Goal: Transaction & Acquisition: Download file/media

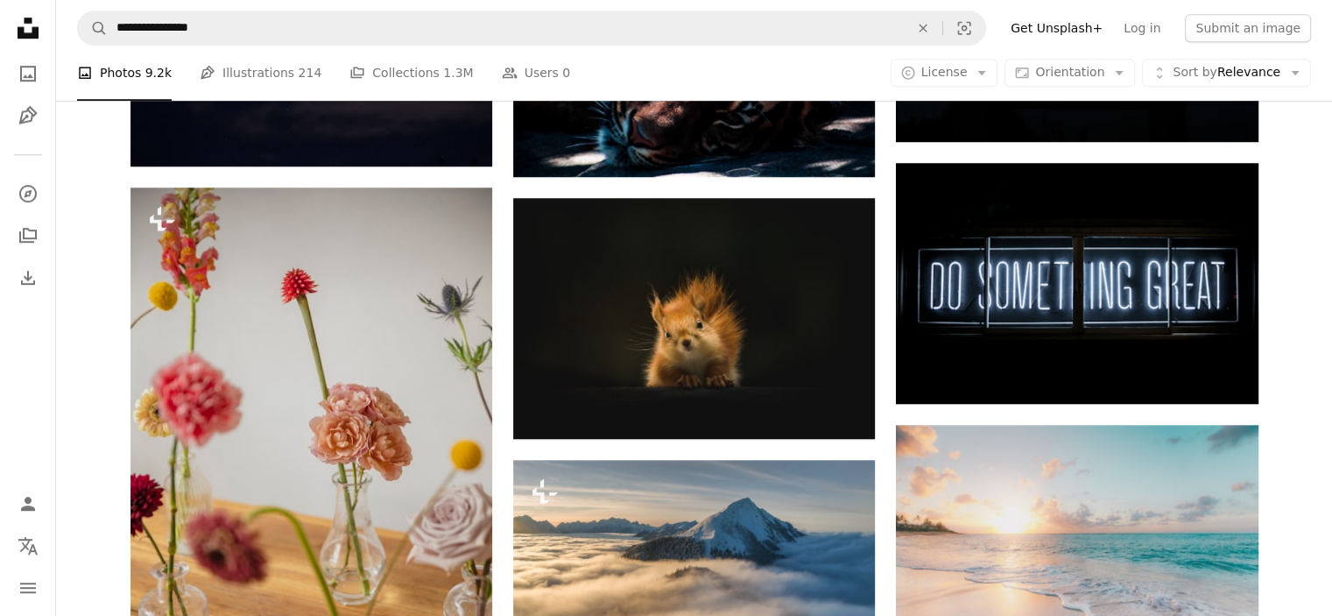
scroll to position [1293, 0]
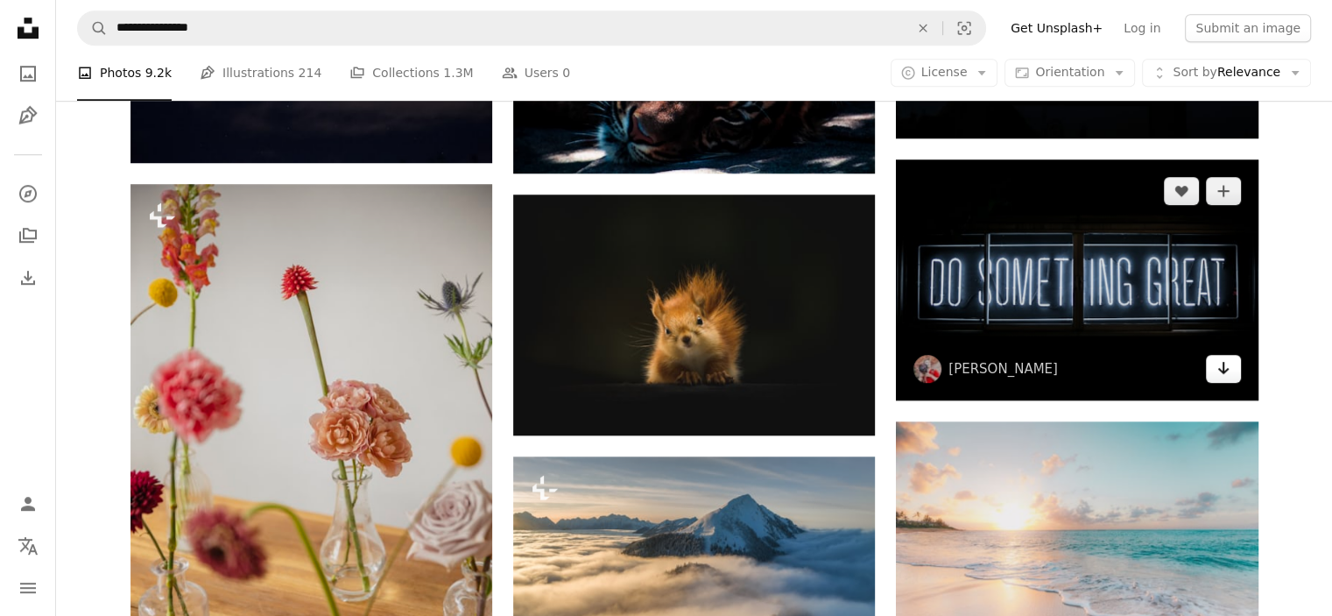
click at [1228, 373] on icon "Arrow pointing down" at bounding box center [1224, 367] width 14 height 21
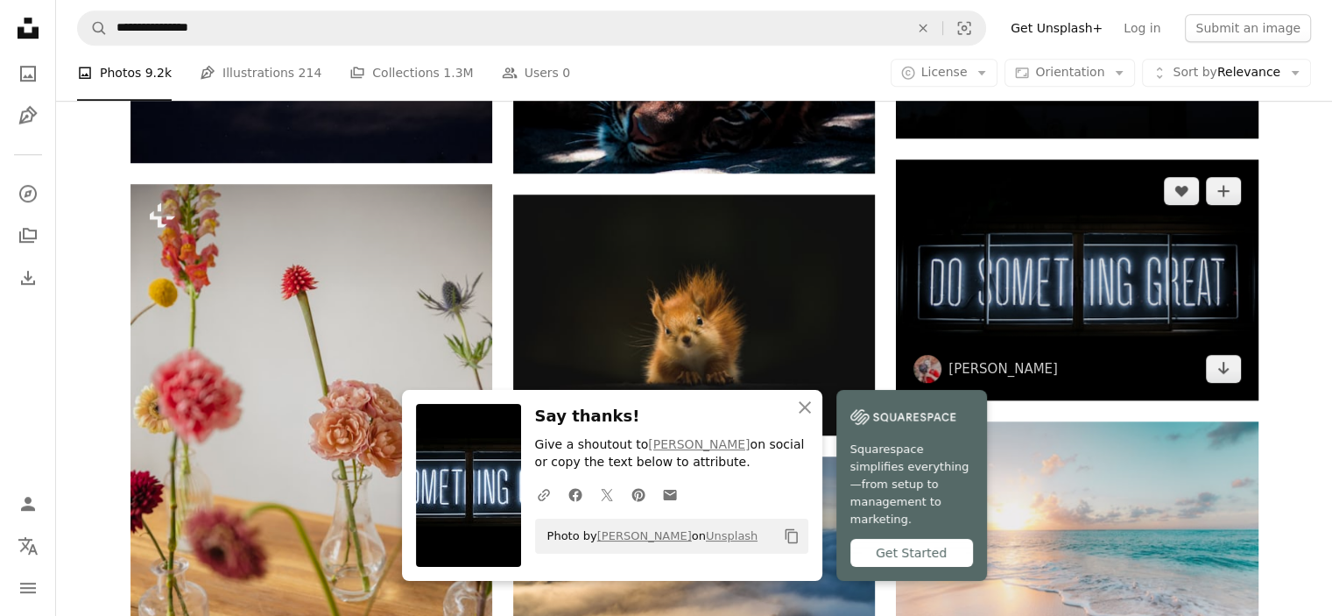
click at [1019, 297] on img at bounding box center [1077, 279] width 362 height 241
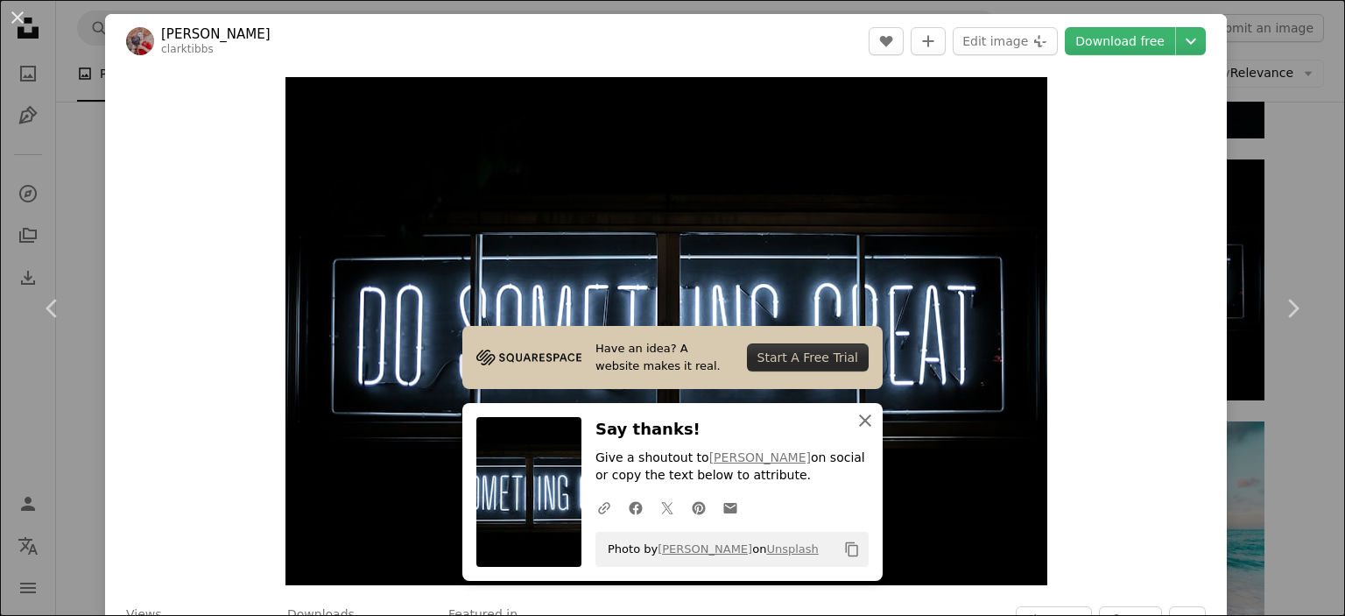
click at [860, 413] on icon "An X shape" at bounding box center [865, 420] width 21 height 21
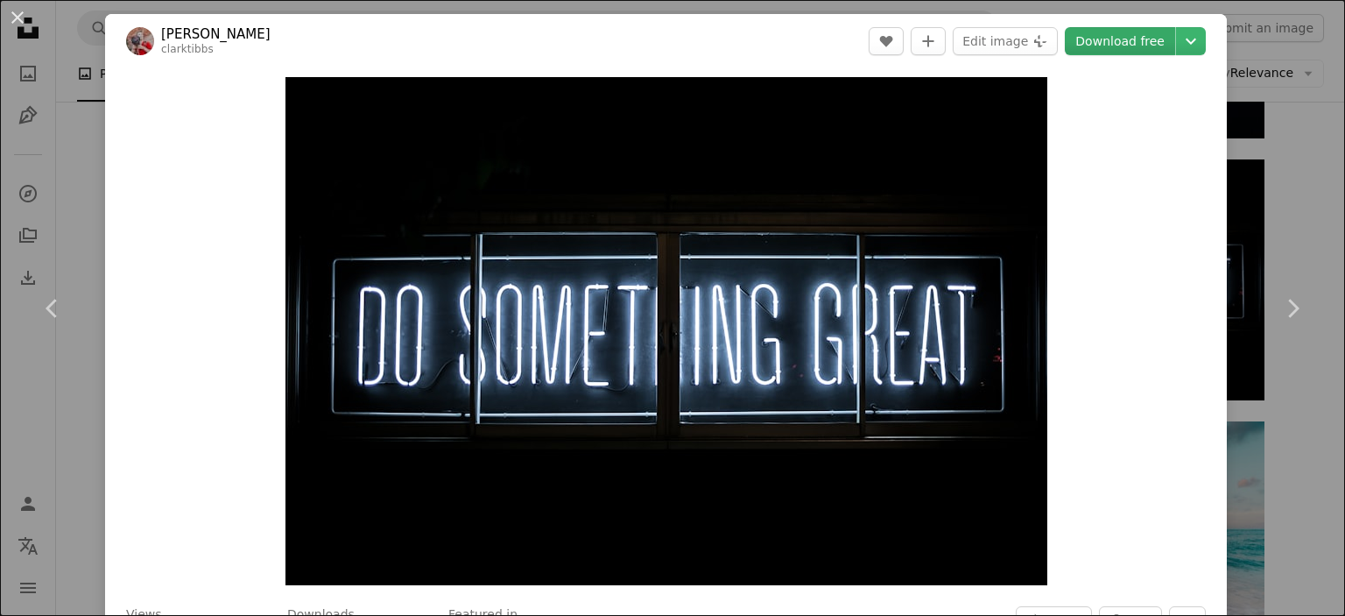
click at [1121, 39] on link "Download free" at bounding box center [1120, 41] width 110 height 28
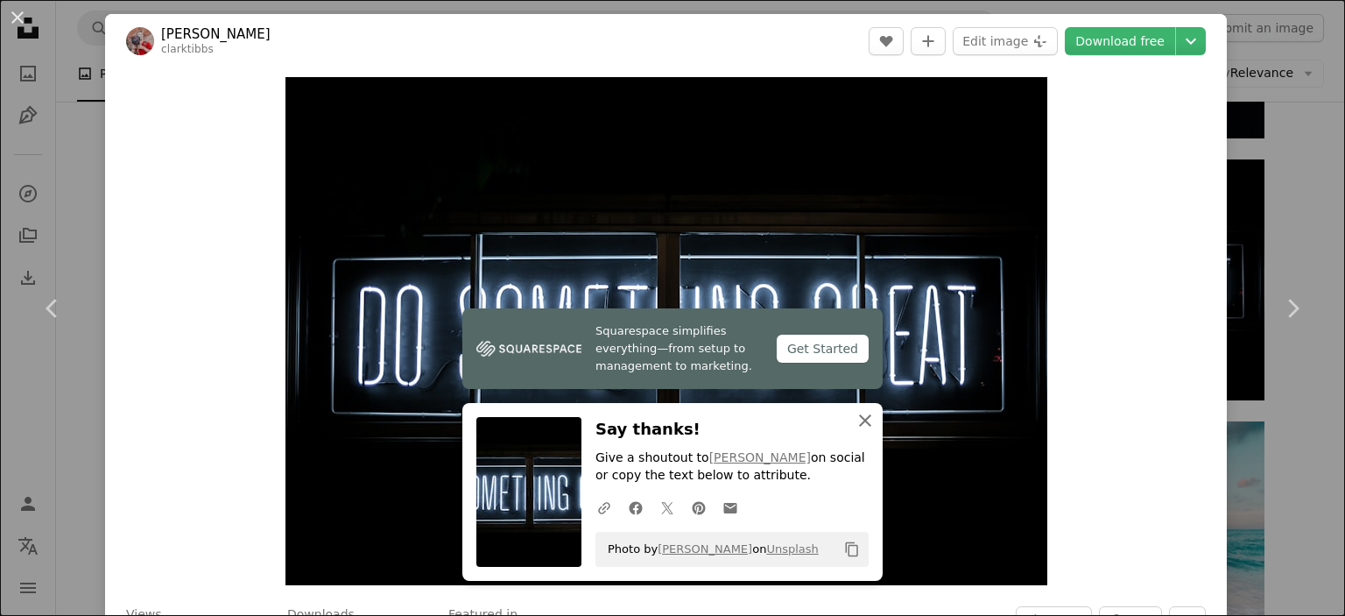
click at [855, 420] on icon "An X shape" at bounding box center [865, 420] width 21 height 21
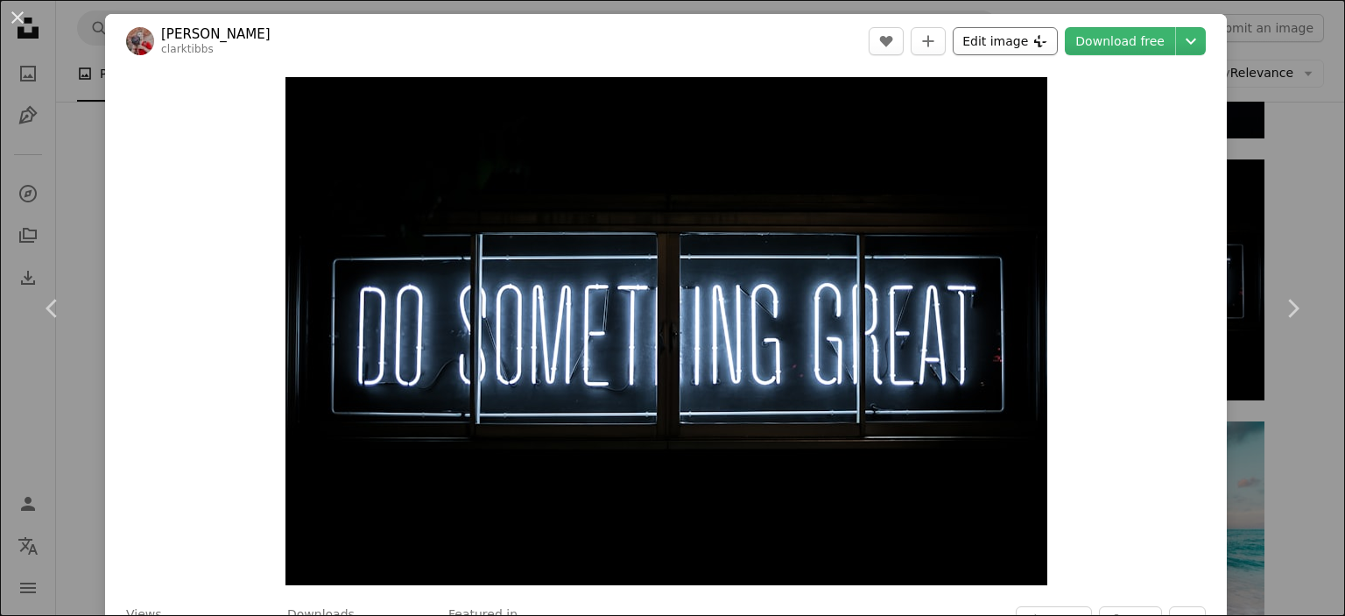
click at [997, 45] on button "Edit image Plus sign for Unsplash+" at bounding box center [1005, 41] width 105 height 28
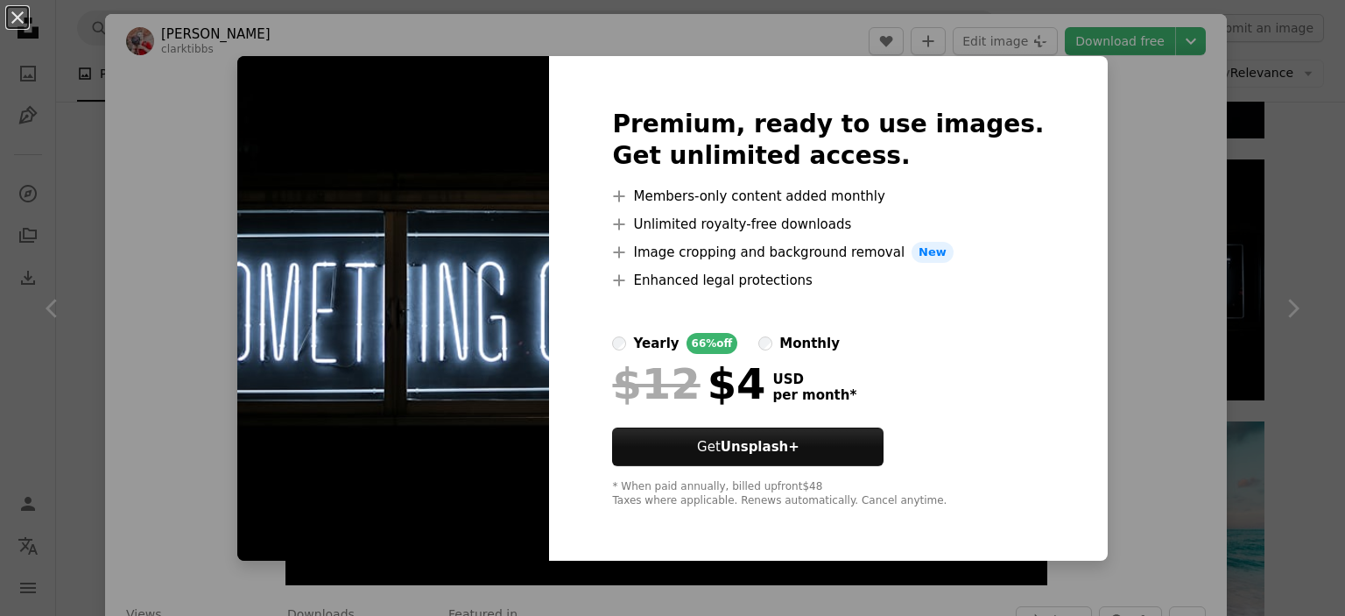
click at [1149, 152] on div "An X shape Premium, ready to use images. Get unlimited access. A plus sign Memb…" at bounding box center [672, 308] width 1345 height 616
